Goal: Navigation & Orientation: Find specific page/section

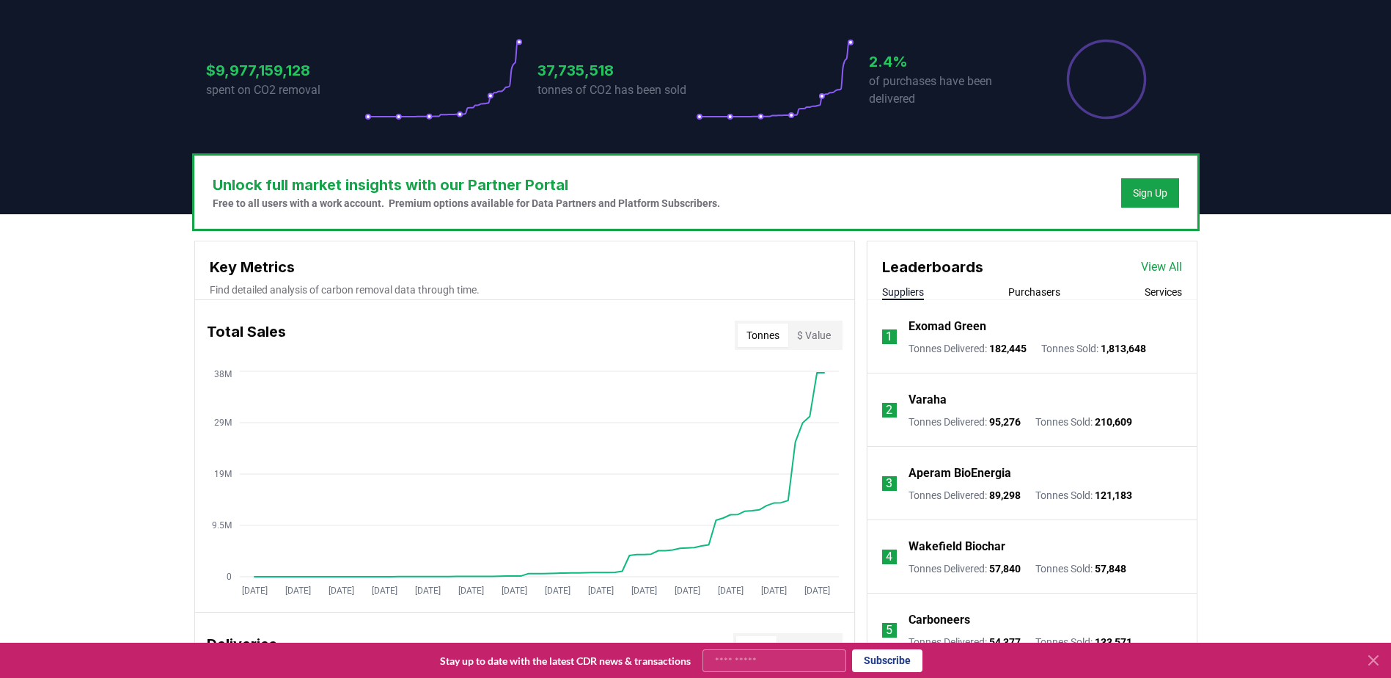
scroll to position [391, 0]
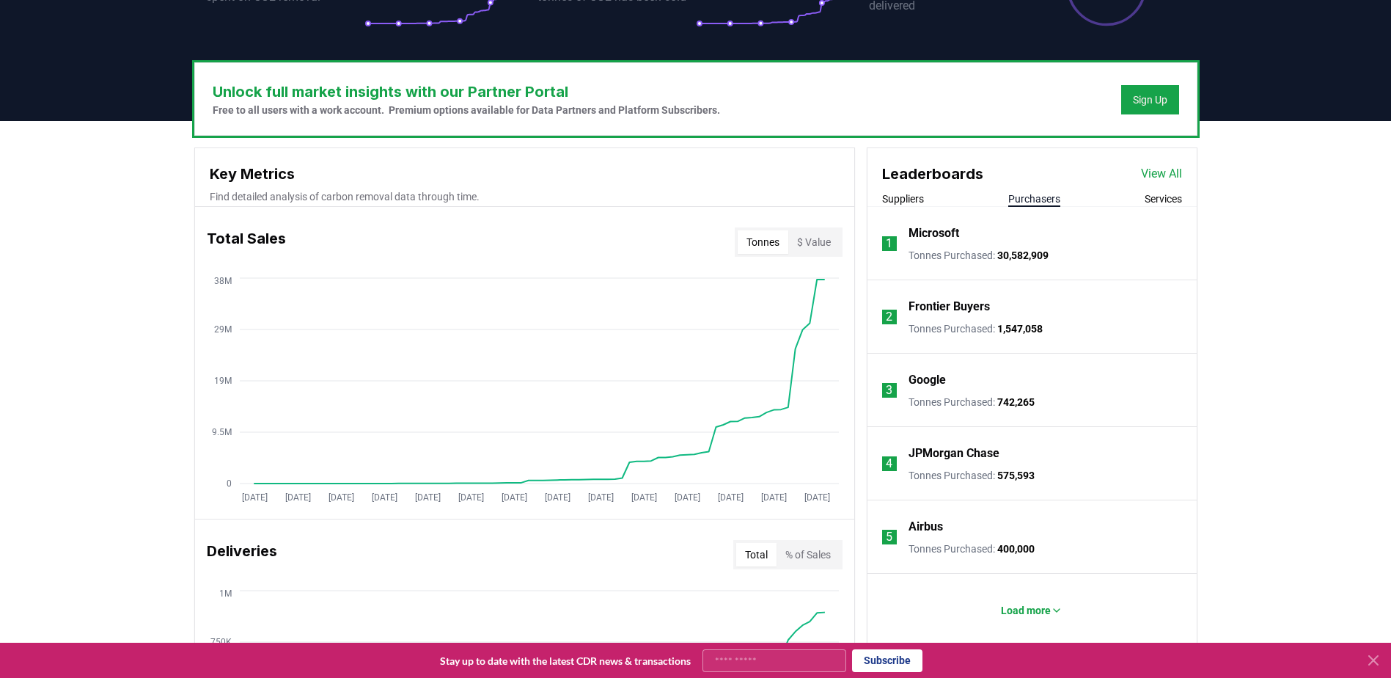
click at [1048, 193] on button "Purchasers" at bounding box center [1035, 198] width 52 height 15
click at [1141, 196] on div "Suppliers Purchasers Services" at bounding box center [1032, 198] width 329 height 15
click at [1161, 199] on button "Services" at bounding box center [1163, 198] width 37 height 15
click at [913, 195] on button "Suppliers" at bounding box center [903, 198] width 42 height 15
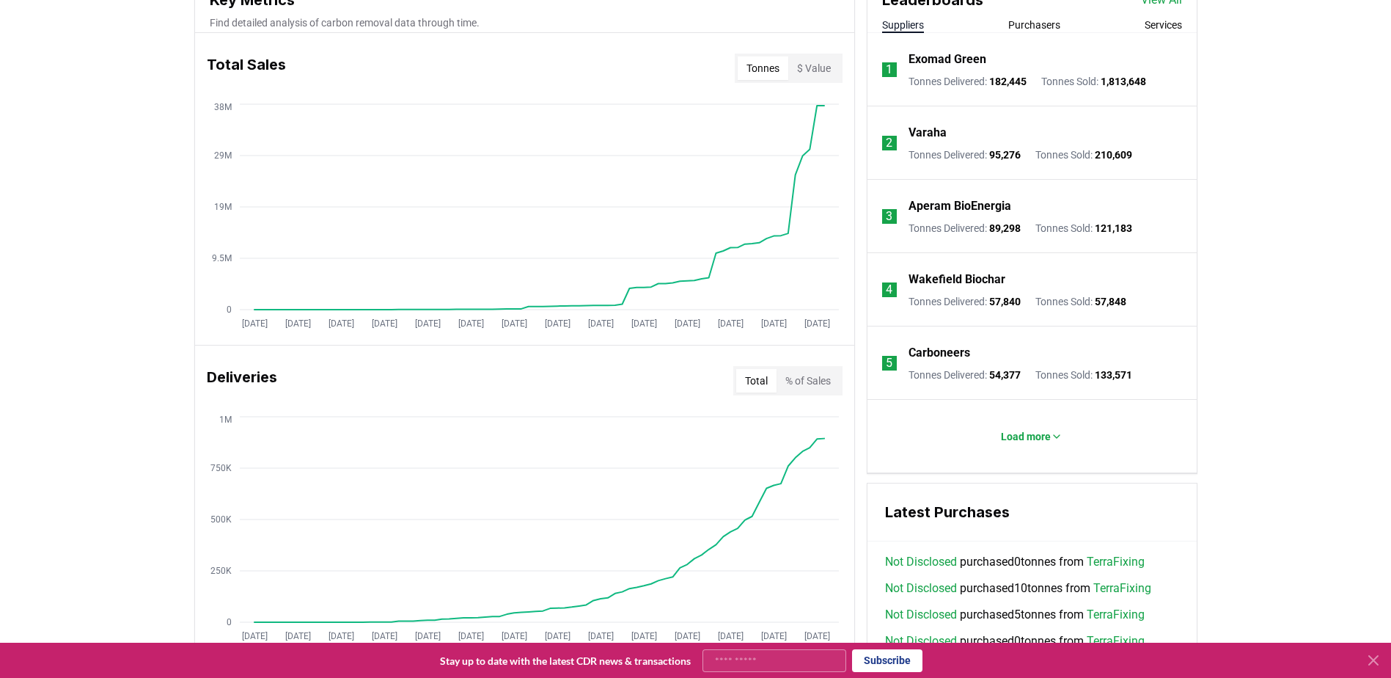
scroll to position [587, 0]
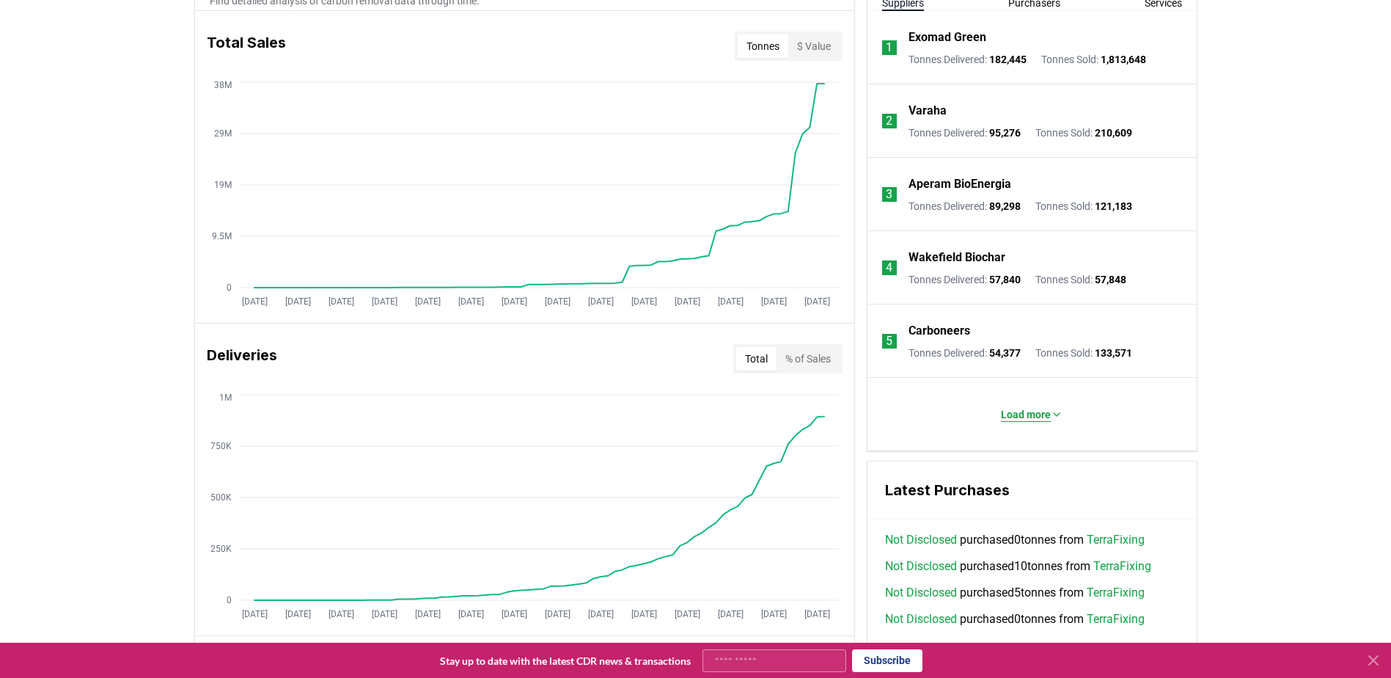
click at [1028, 424] on button "Load more" at bounding box center [1031, 414] width 85 height 29
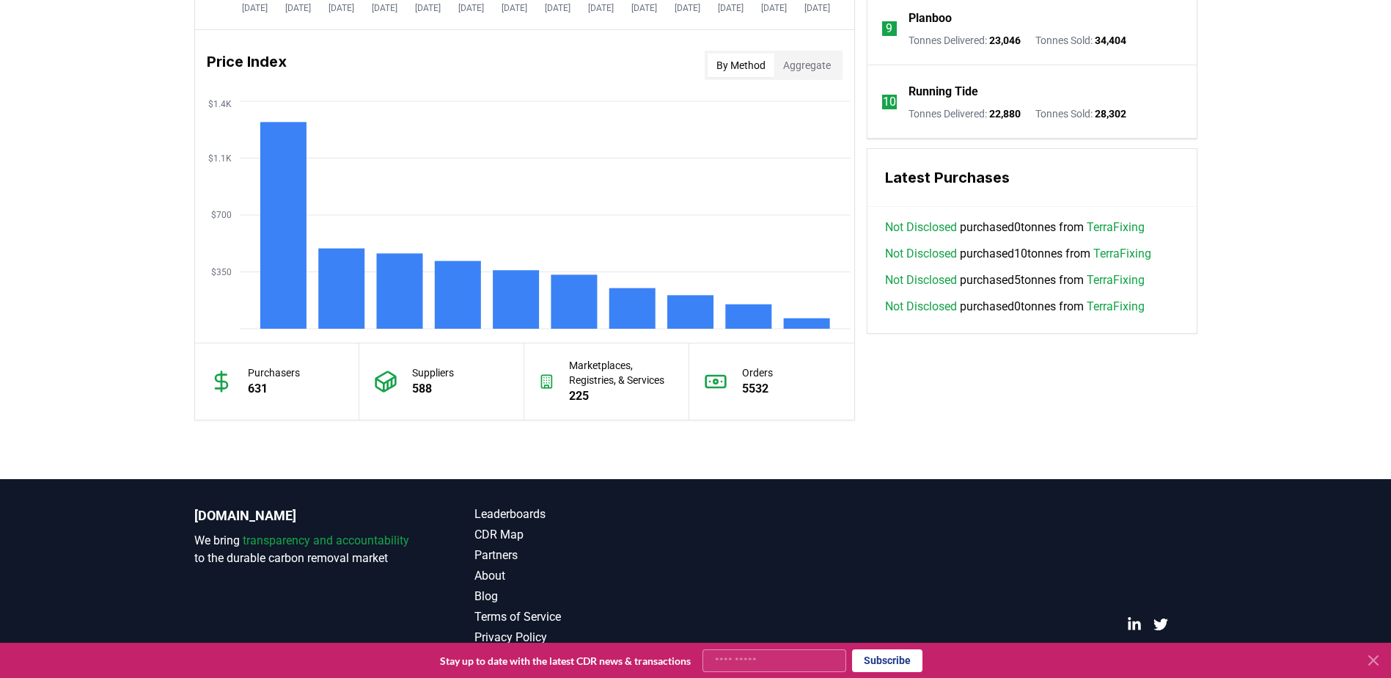
scroll to position [1208, 0]
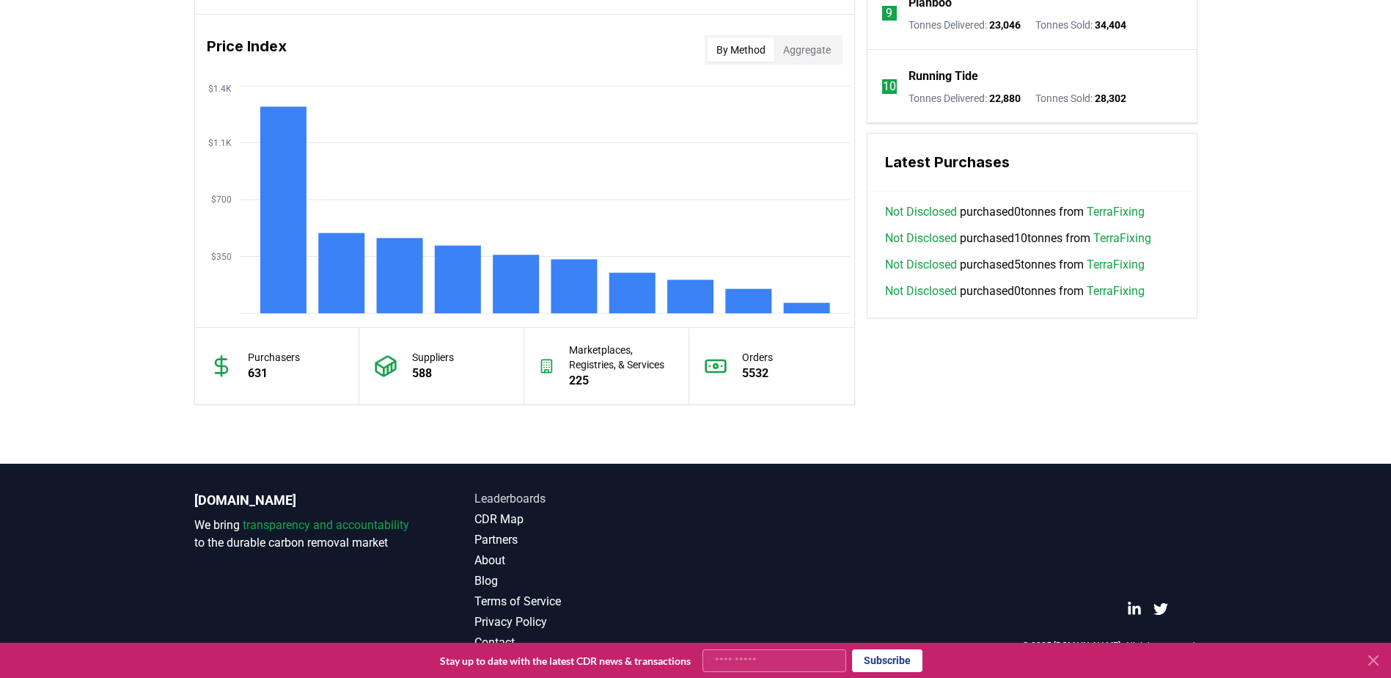
click at [527, 494] on link "Leaderboards" at bounding box center [586, 499] width 222 height 18
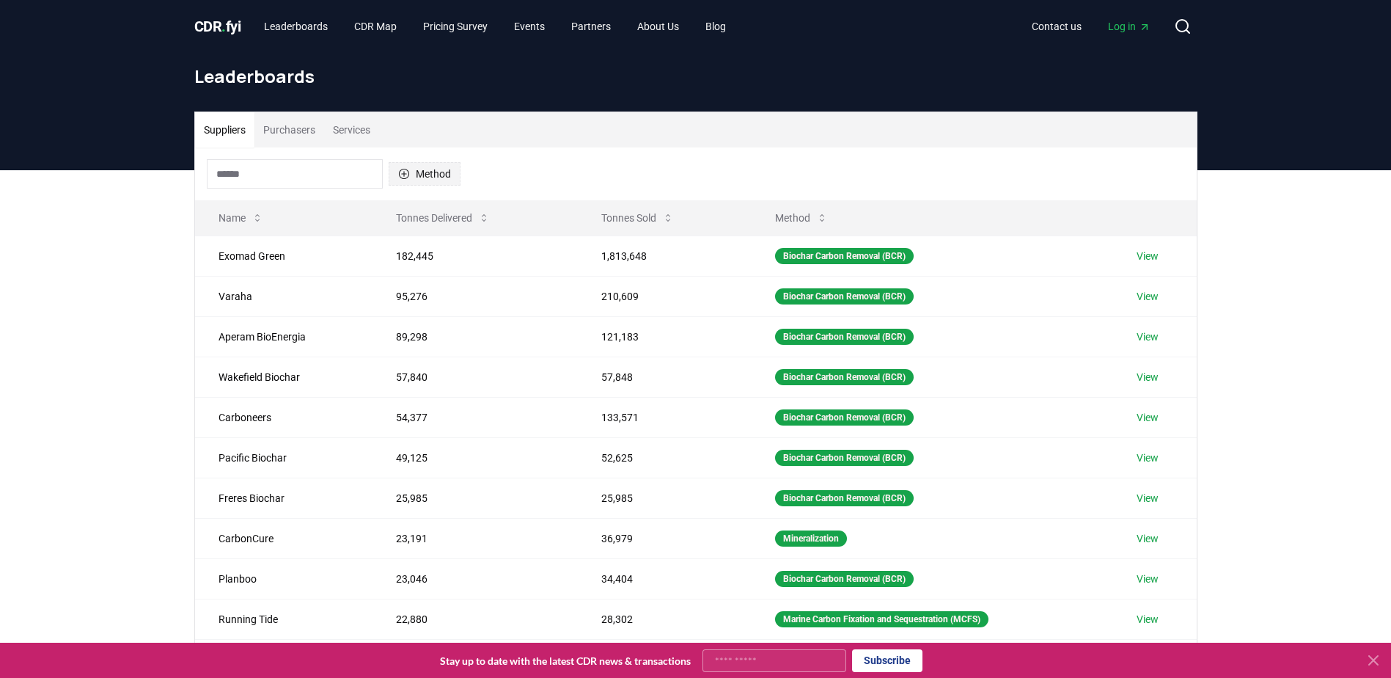
click at [425, 167] on button "Method" at bounding box center [425, 173] width 72 height 23
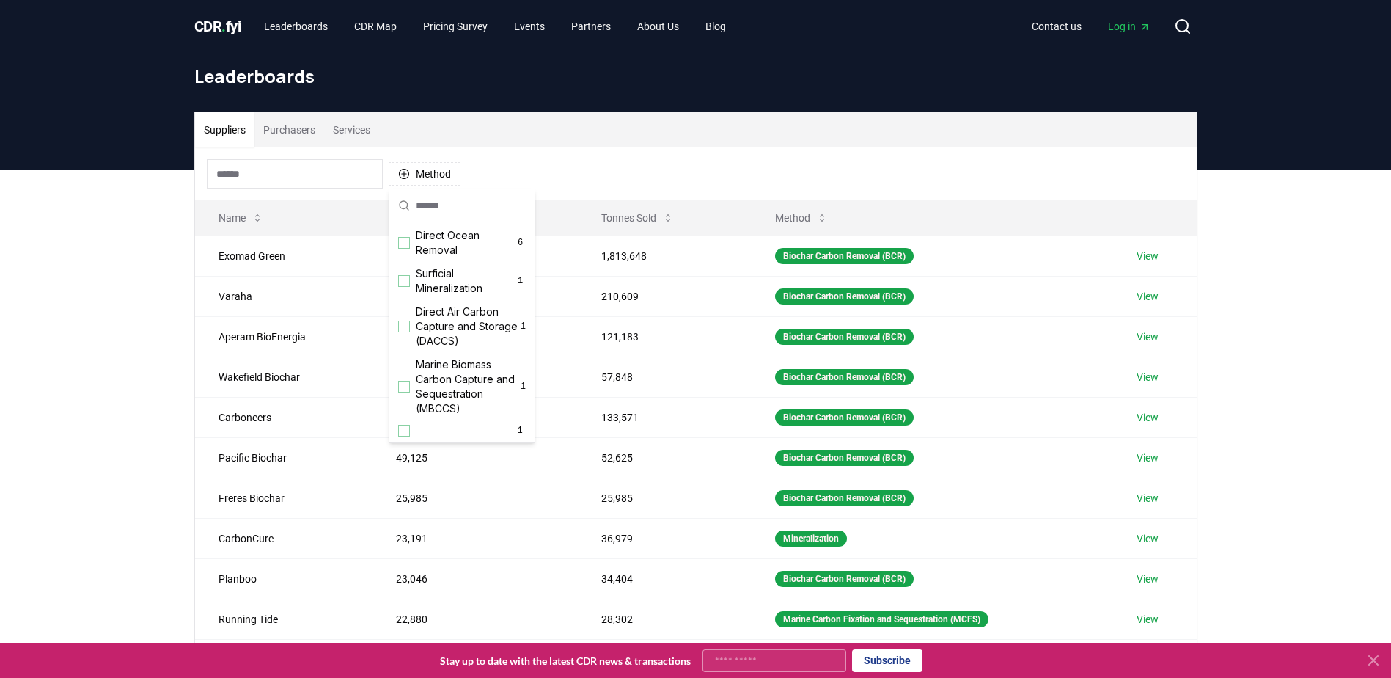
scroll to position [472, 0]
